Goal: Task Accomplishment & Management: Manage account settings

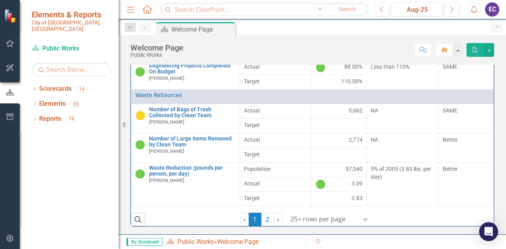
scroll to position [360, 0]
click at [265, 222] on link "2" at bounding box center [267, 219] width 13 height 13
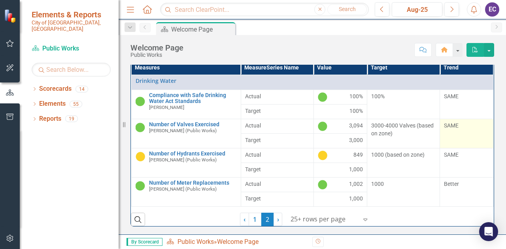
scroll to position [128, 0]
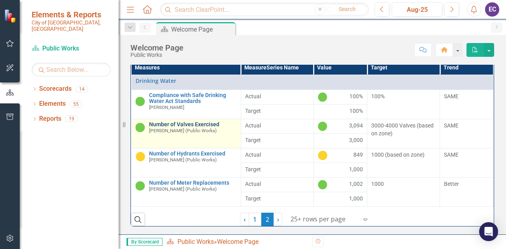
click at [179, 125] on link "Number of Valves Exercised" at bounding box center [193, 125] width 88 height 6
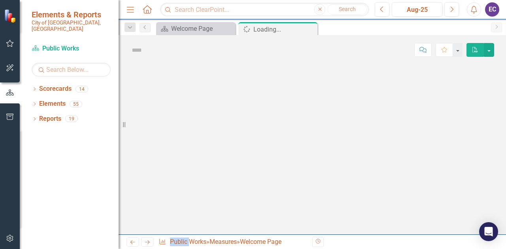
click at [179, 125] on div at bounding box center [312, 150] width 387 height 170
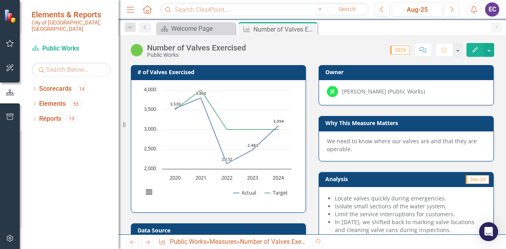
click at [196, 48] on div "Number of Valves Exercised" at bounding box center [196, 47] width 99 height 9
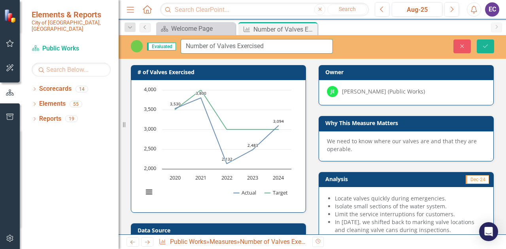
click at [217, 45] on input "Number of Valves Exercised" at bounding box center [257, 46] width 152 height 15
type input "Number of Drinking Water Main Line Valves Exercised"
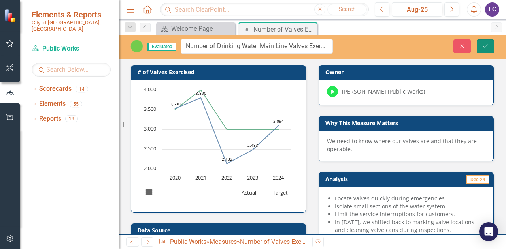
click at [485, 45] on icon "Save" at bounding box center [485, 46] width 7 height 6
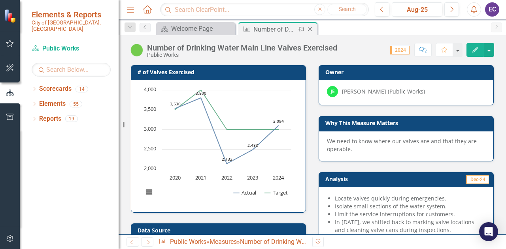
click at [311, 30] on icon "Close" at bounding box center [310, 29] width 8 height 6
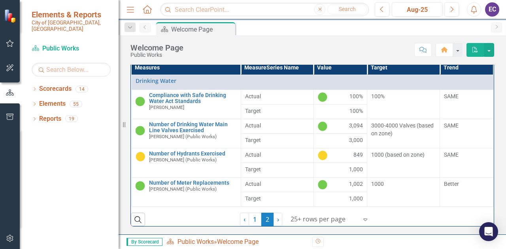
scroll to position [127, 0]
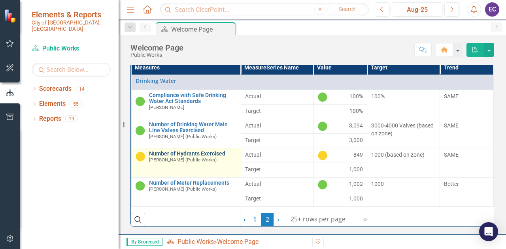
click at [195, 155] on link "Number of Hydrants Exercised" at bounding box center [193, 154] width 88 height 6
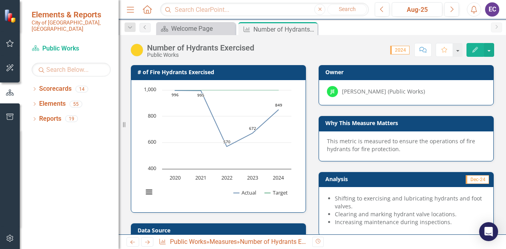
click at [181, 49] on div "Number of Hydrants Exercised" at bounding box center [200, 47] width 107 height 9
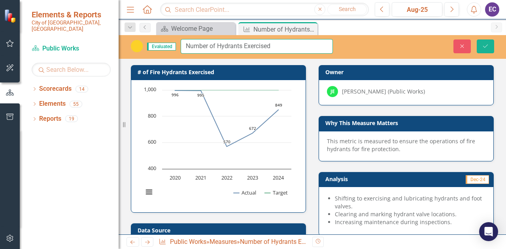
click at [217, 46] on input "Number of Hydrants Exercised" at bounding box center [257, 46] width 152 height 15
type input "Number of Fire Hydrants Exercised"
click at [488, 45] on icon "Save" at bounding box center [485, 46] width 7 height 6
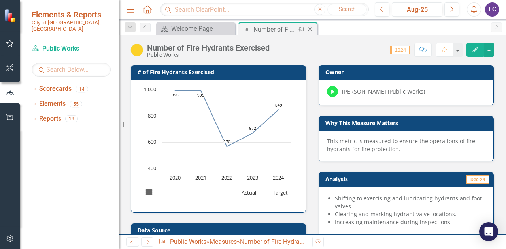
click at [310, 29] on icon at bounding box center [310, 29] width 4 height 4
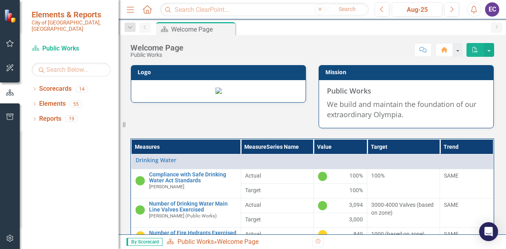
scroll to position [127, 0]
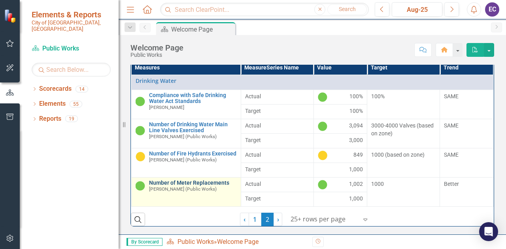
click at [162, 186] on link "Number of Meter Replacements" at bounding box center [193, 183] width 88 height 6
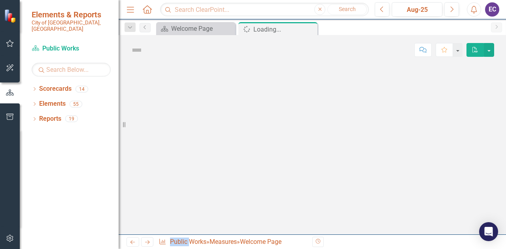
click at [162, 186] on div at bounding box center [312, 150] width 387 height 170
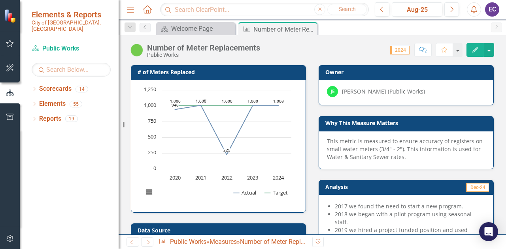
click at [186, 48] on div "Number of Meter Replacements" at bounding box center [203, 47] width 113 height 9
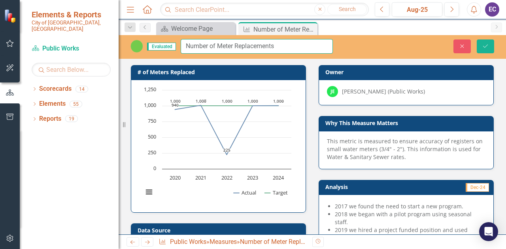
click at [219, 45] on input "Number of Meter Replacements" at bounding box center [257, 46] width 152 height 15
type input "Number of Residential Water Meter Replacements"
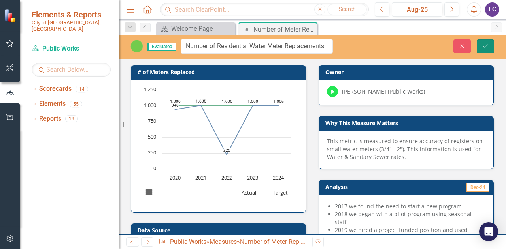
click at [478, 47] on button "Save" at bounding box center [485, 47] width 17 height 14
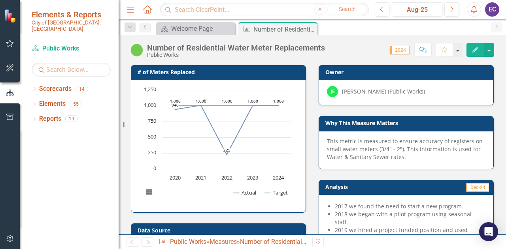
click at [236, 49] on div "Number of Residential Water Meter Replacements" at bounding box center [236, 47] width 178 height 9
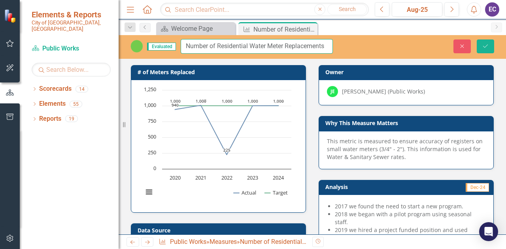
click at [251, 45] on input "Number of Residential Water Meter Replacements" at bounding box center [257, 46] width 152 height 15
type input "Number of Residential Drinking Water Meter Replacements"
click at [487, 48] on icon "Save" at bounding box center [485, 46] width 7 height 6
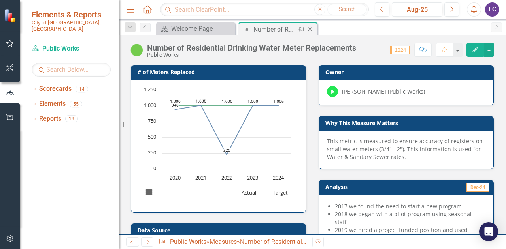
click at [311, 29] on icon "Close" at bounding box center [310, 29] width 8 height 6
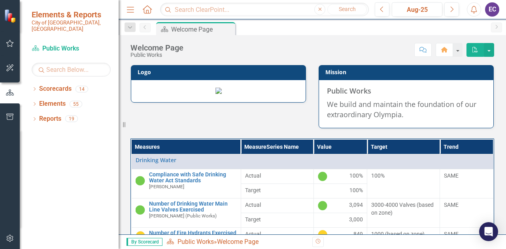
scroll to position [127, 0]
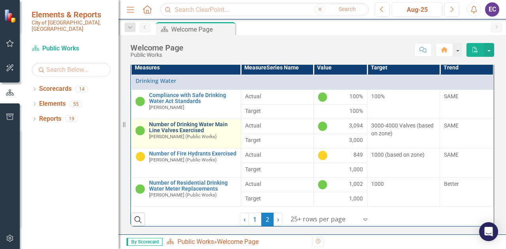
click at [173, 127] on link "Number of Drinking Water Main Line Valves Exercised" at bounding box center [193, 128] width 88 height 12
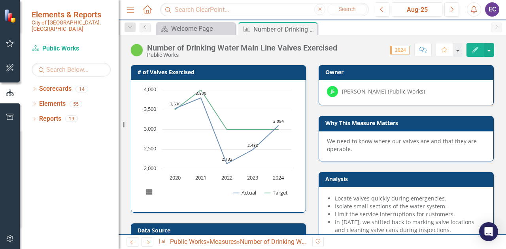
click at [173, 127] on rect "Interactive chart" at bounding box center [217, 145] width 156 height 119
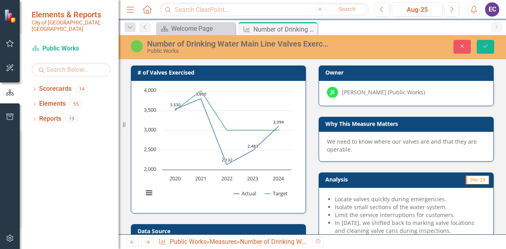
click at [239, 42] on div "Number of Drinking Water Main Line Valves Exercised" at bounding box center [238, 44] width 182 height 9
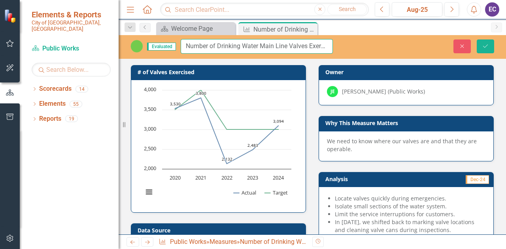
click at [261, 43] on input "Number of Drinking Water Main Line Valves Exercised" at bounding box center [257, 46] width 152 height 15
type input "Number of Main Line Drinking Water Valves Exercised"
click at [490, 47] on button "Save" at bounding box center [485, 47] width 17 height 14
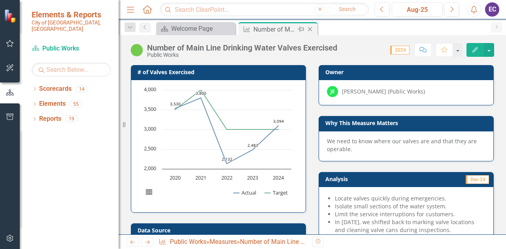
click at [311, 32] on div "Close" at bounding box center [311, 30] width 10 height 10
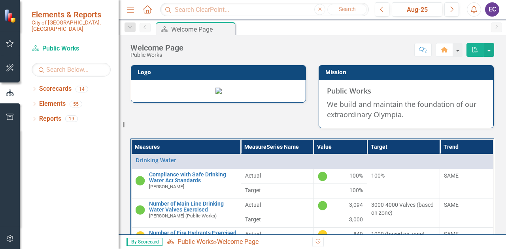
scroll to position [127, 0]
